Goal: Browse casually

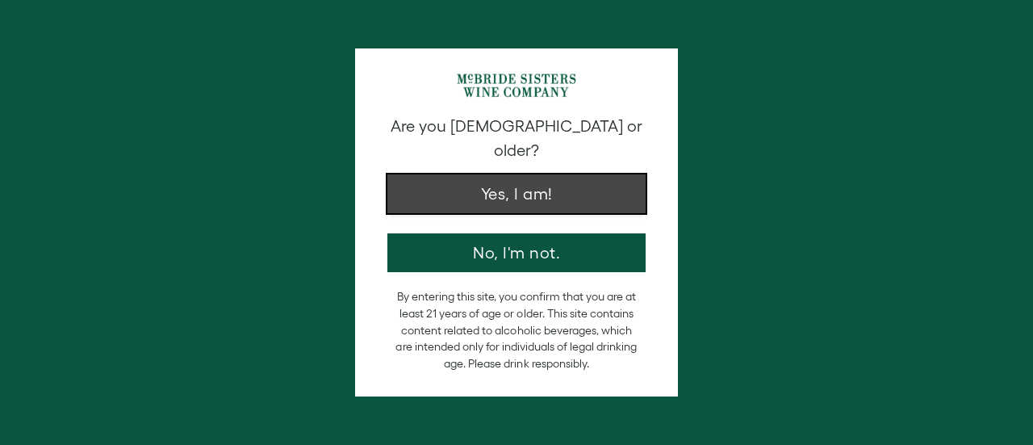
click at [520, 180] on button "Yes, I am!" at bounding box center [517, 193] width 258 height 39
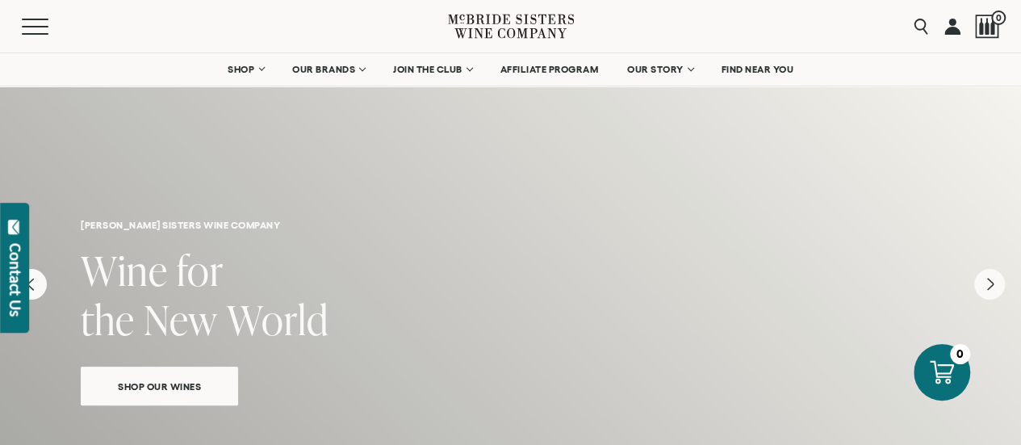
click at [153, 27] on div "Menu" at bounding box center [235, 26] width 426 height 52
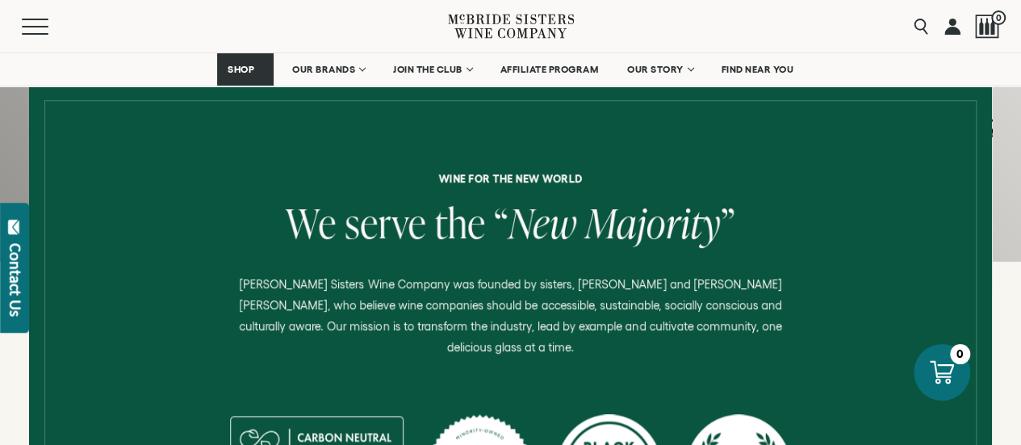
scroll to position [727, 0]
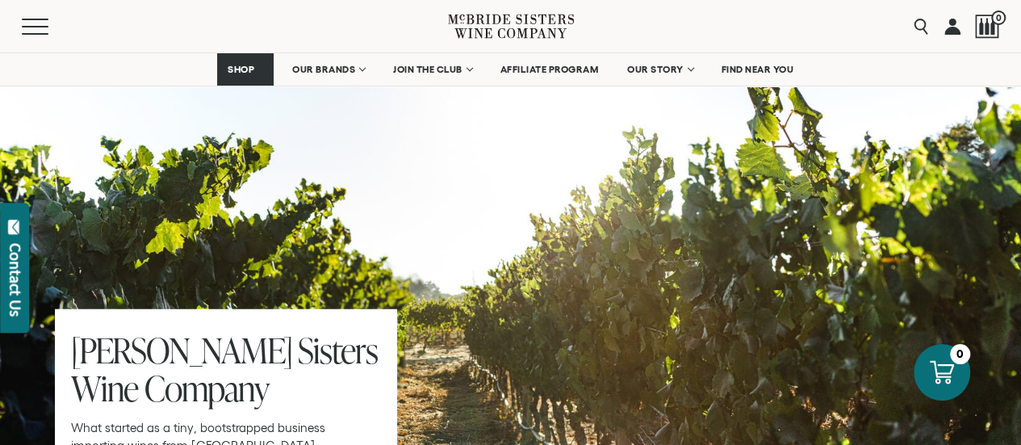
scroll to position [4687, 0]
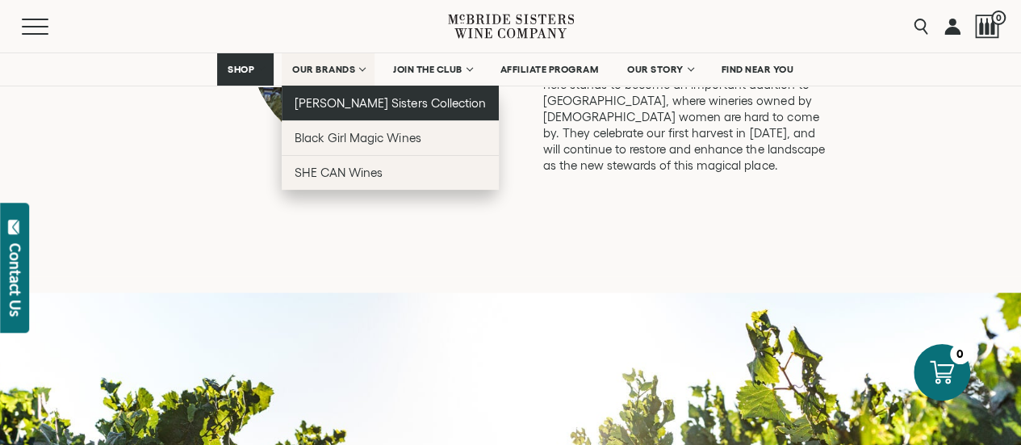
click at [349, 105] on span "[PERSON_NAME] Sisters Collection" at bounding box center [390, 103] width 191 height 14
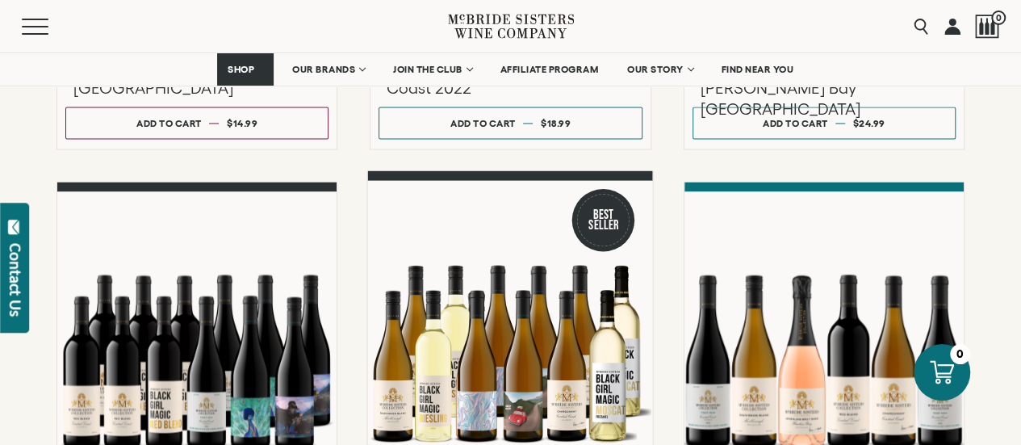
scroll to position [1103, 0]
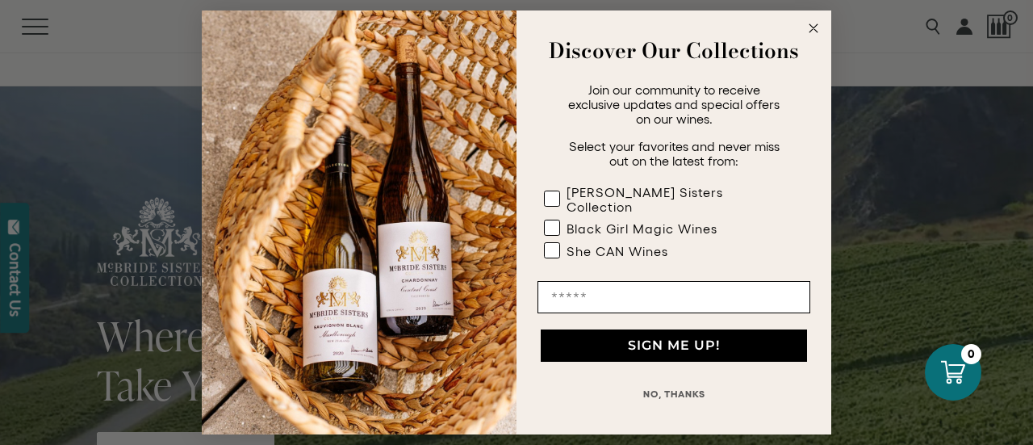
click at [815, 38] on circle "Close dialog" at bounding box center [814, 28] width 19 height 19
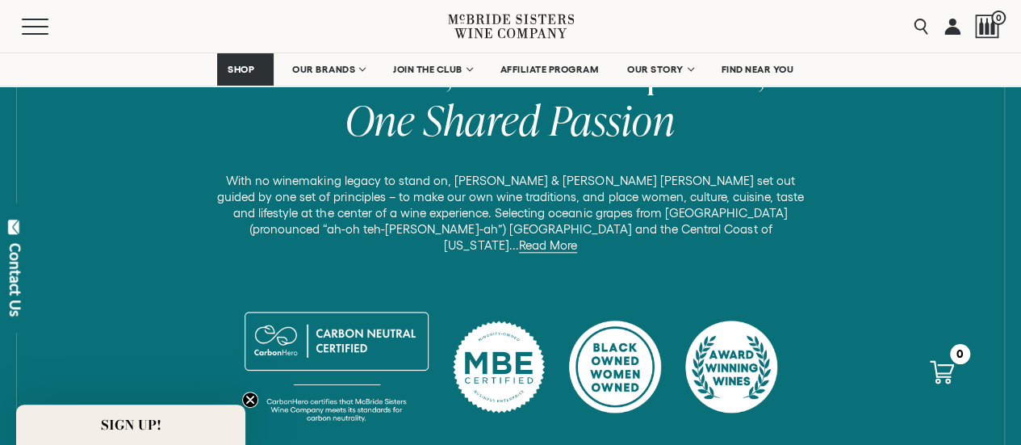
scroll to position [646, 0]
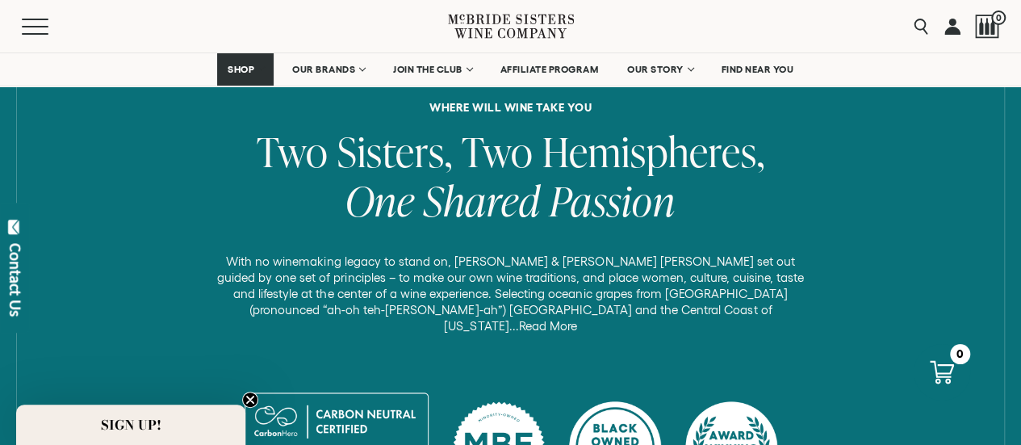
click at [577, 319] on link "Read More" at bounding box center [548, 326] width 58 height 15
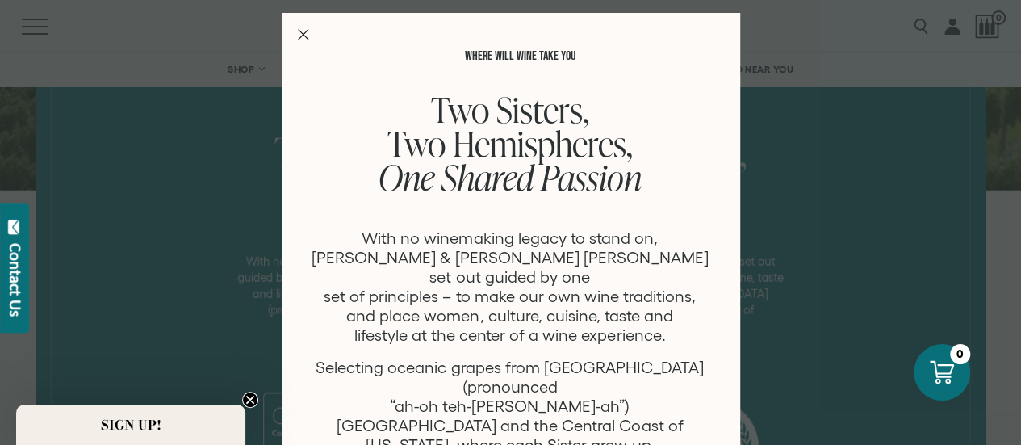
scroll to position [81, 0]
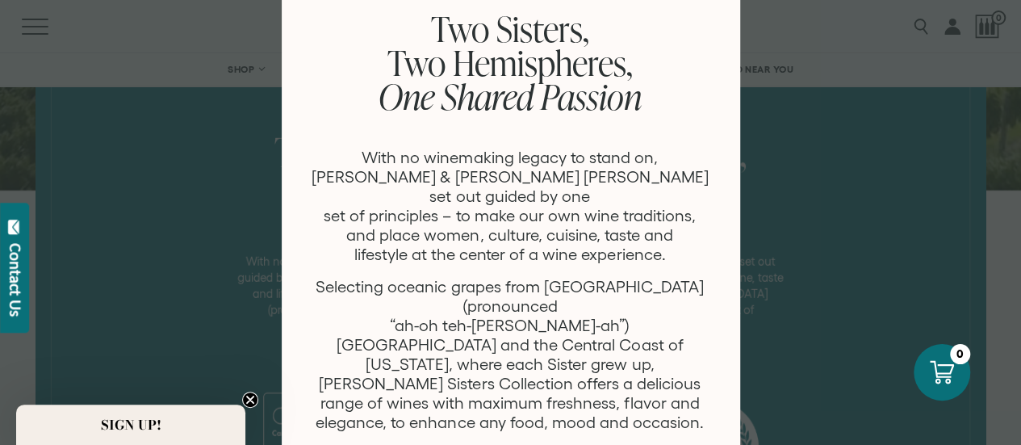
click at [773, 186] on div "WHERE WILL WINE TAKE YOU Two Sisters, Two Hemispheres, One Shared Passion With …" at bounding box center [510, 222] width 1021 height 445
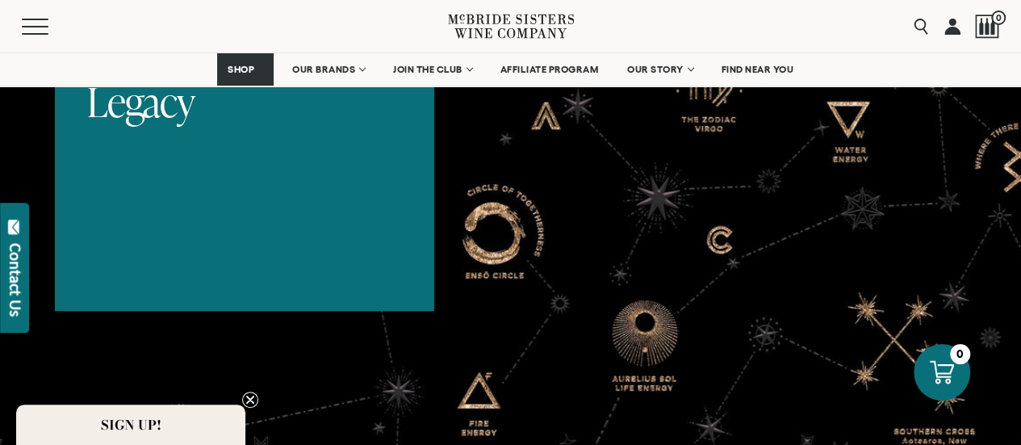
scroll to position [3068, 0]
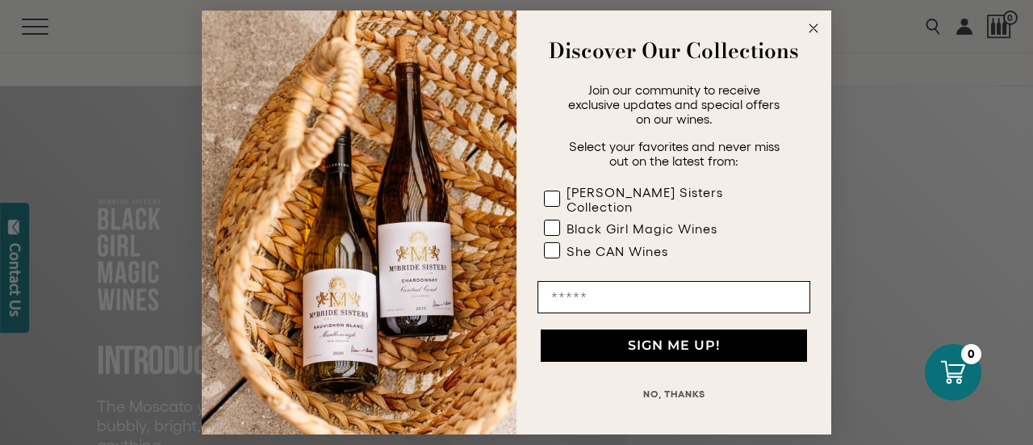
click at [812, 32] on icon "Close dialog" at bounding box center [814, 28] width 8 height 8
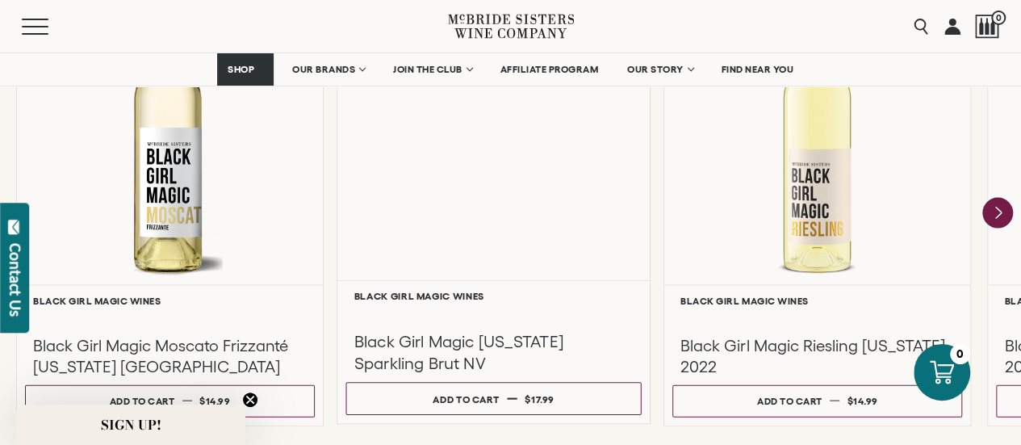
scroll to position [1615, 0]
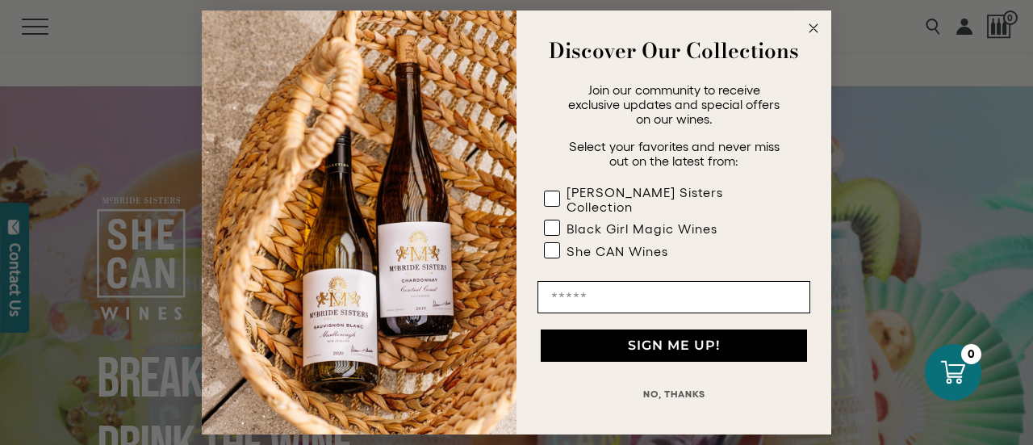
click at [817, 32] on circle "Close dialog" at bounding box center [814, 28] width 19 height 19
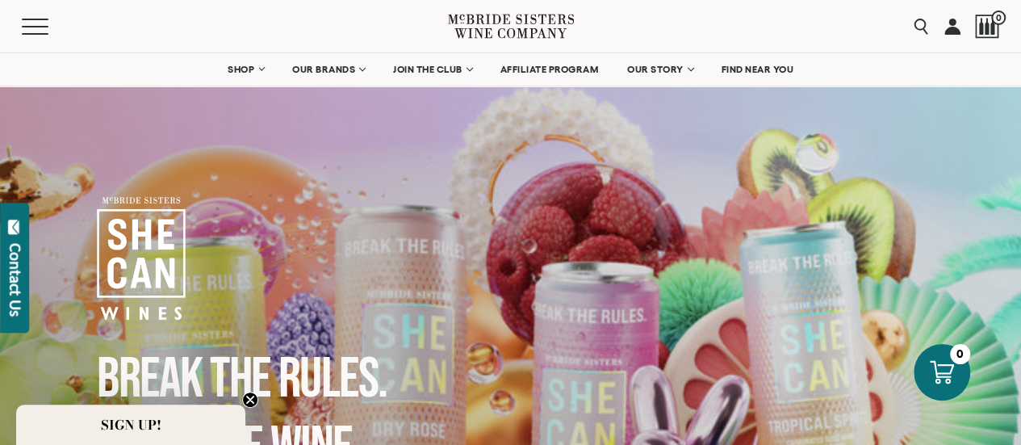
scroll to position [81, 0]
